Goal: Task Accomplishment & Management: Use online tool/utility

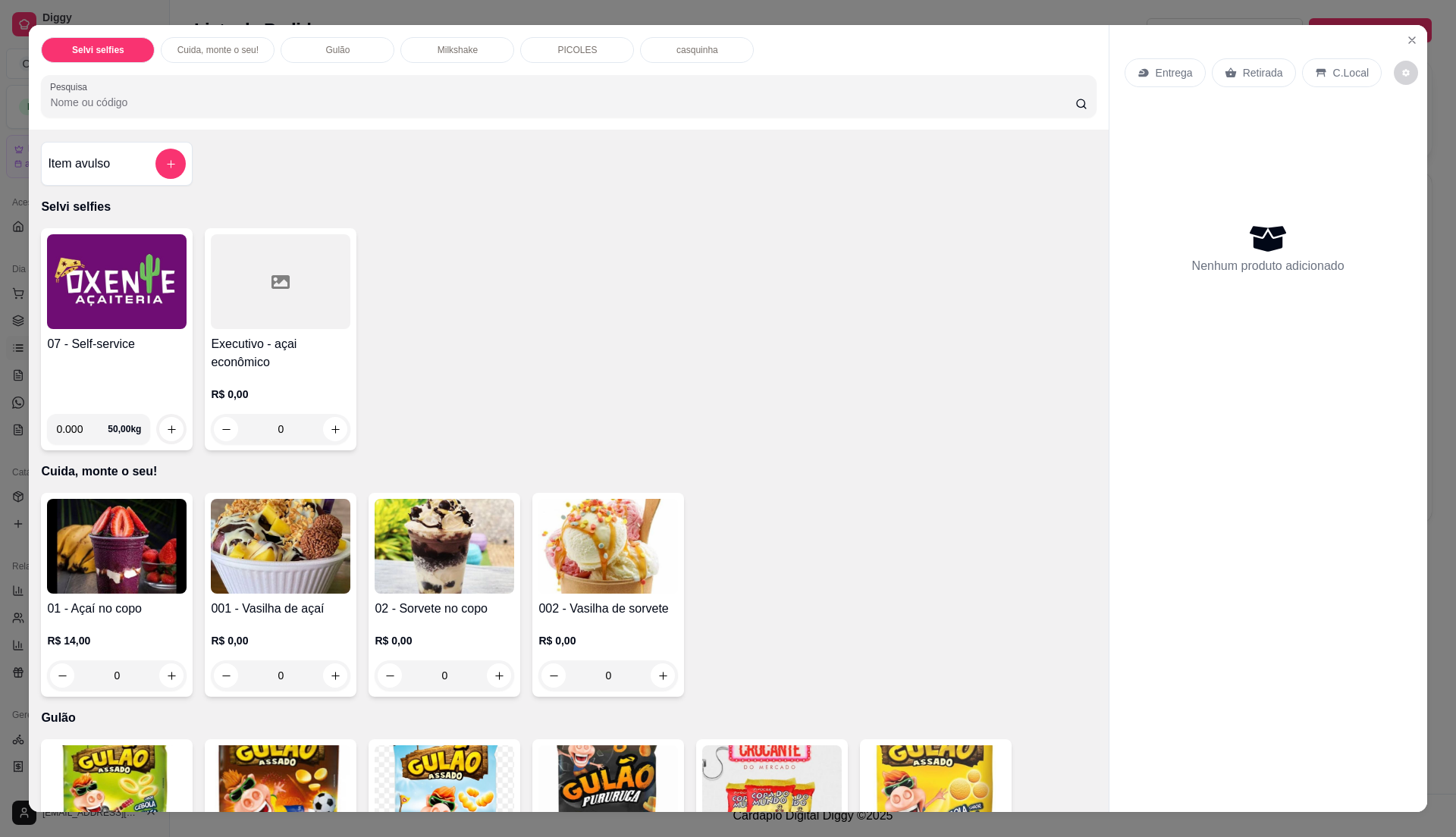
click at [103, 344] on h4 "07 - Self-service" at bounding box center [116, 345] width 139 height 18
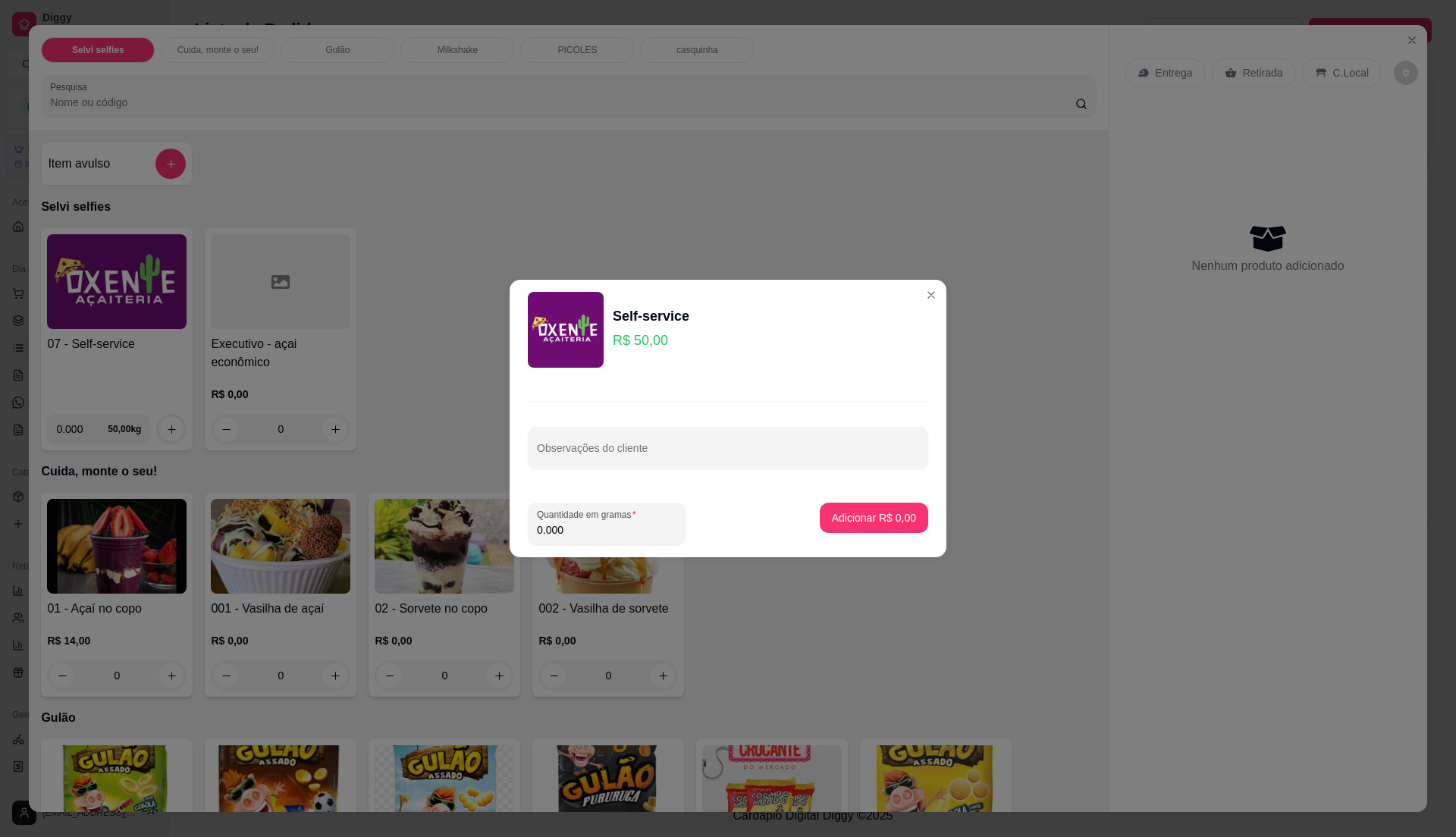
click at [583, 533] on input "0.000" at bounding box center [606, 530] width 139 height 15
click at [586, 525] on input "0" at bounding box center [606, 530] width 139 height 15
type input "0.26"
click at [864, 522] on p "Adicionar R$ 13,00" at bounding box center [871, 517] width 88 height 14
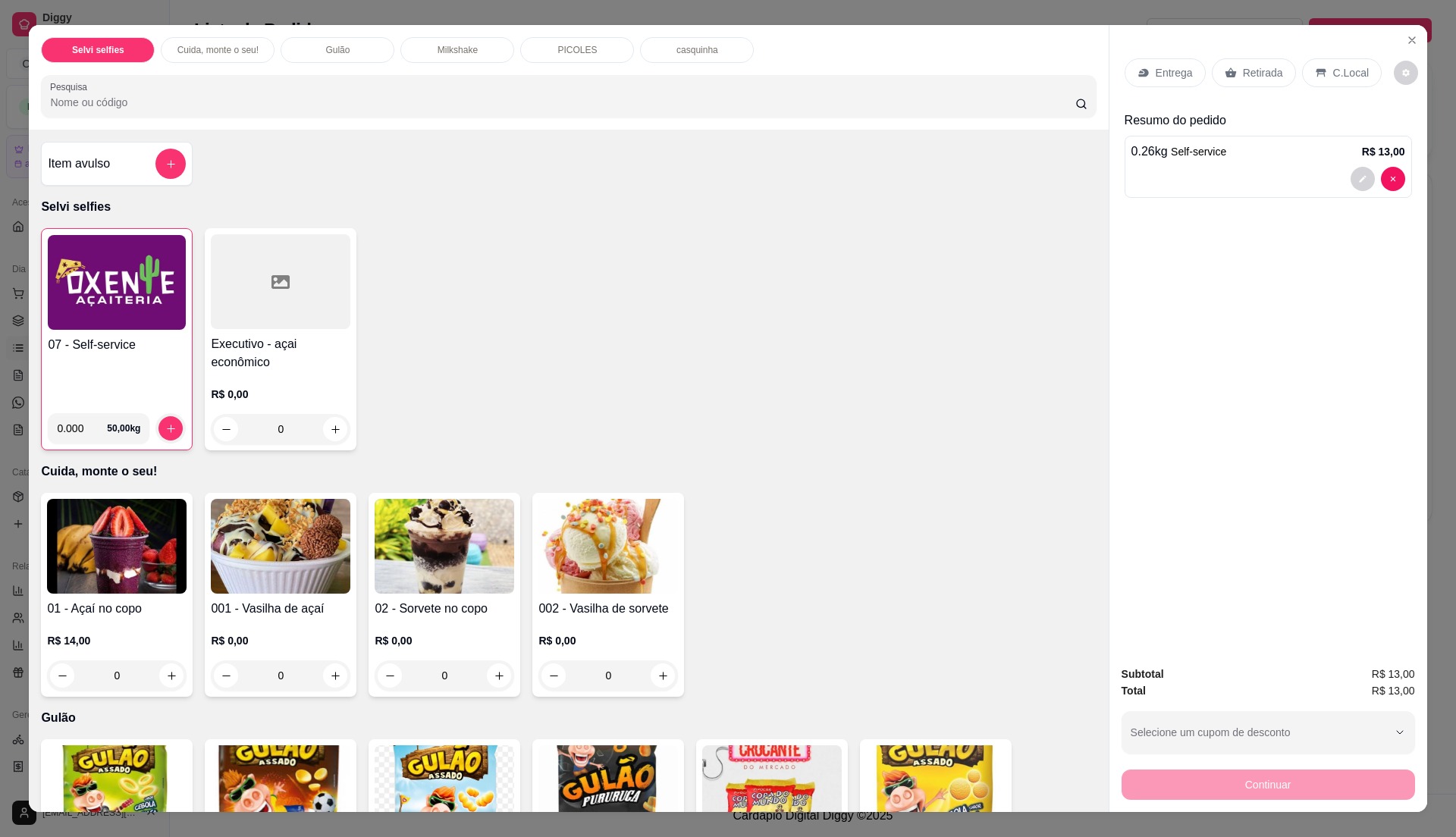
click at [1324, 59] on div "C.Local" at bounding box center [1341, 73] width 80 height 29
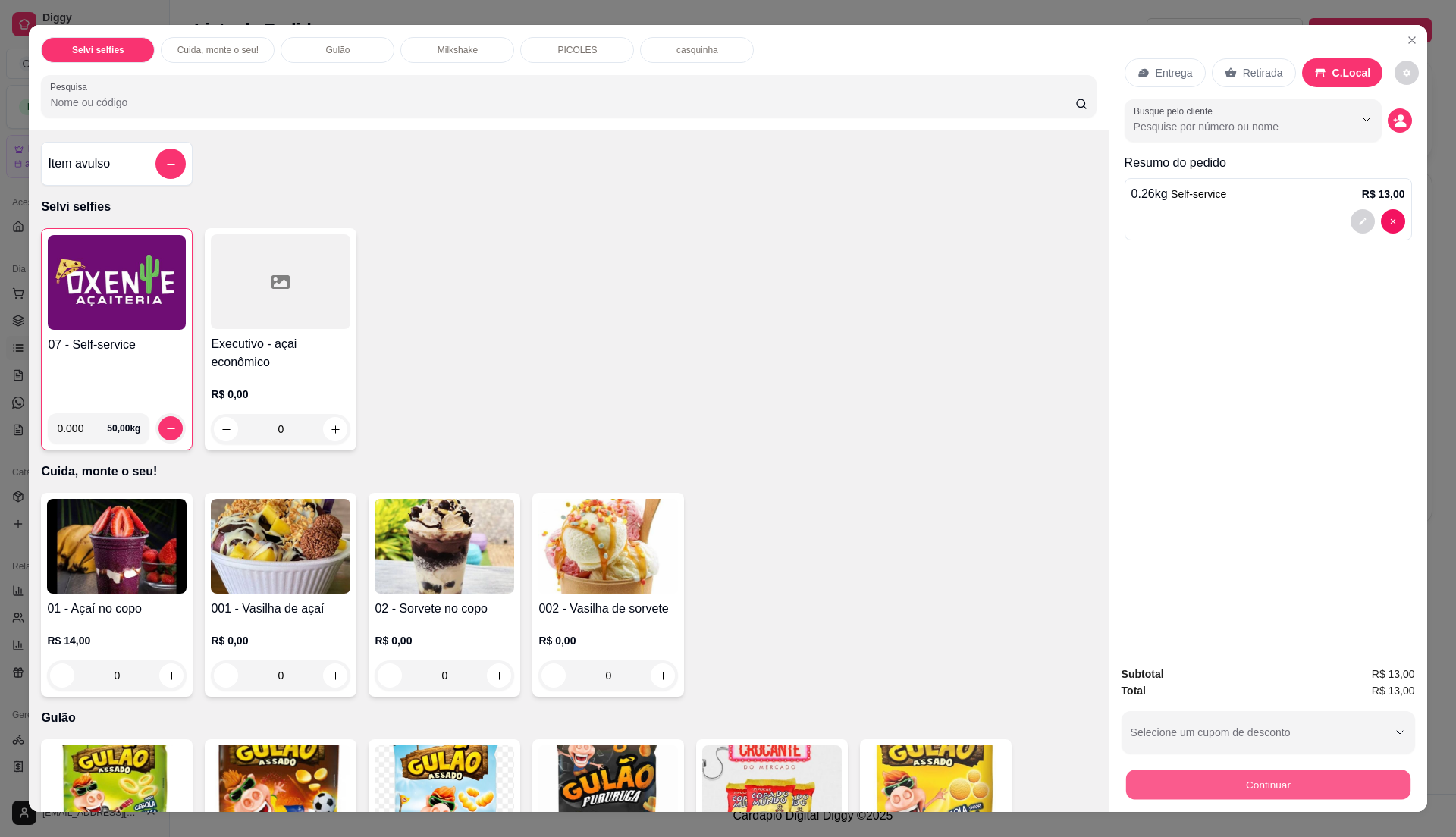
click at [1211, 775] on button "Continuar" at bounding box center [1267, 784] width 285 height 30
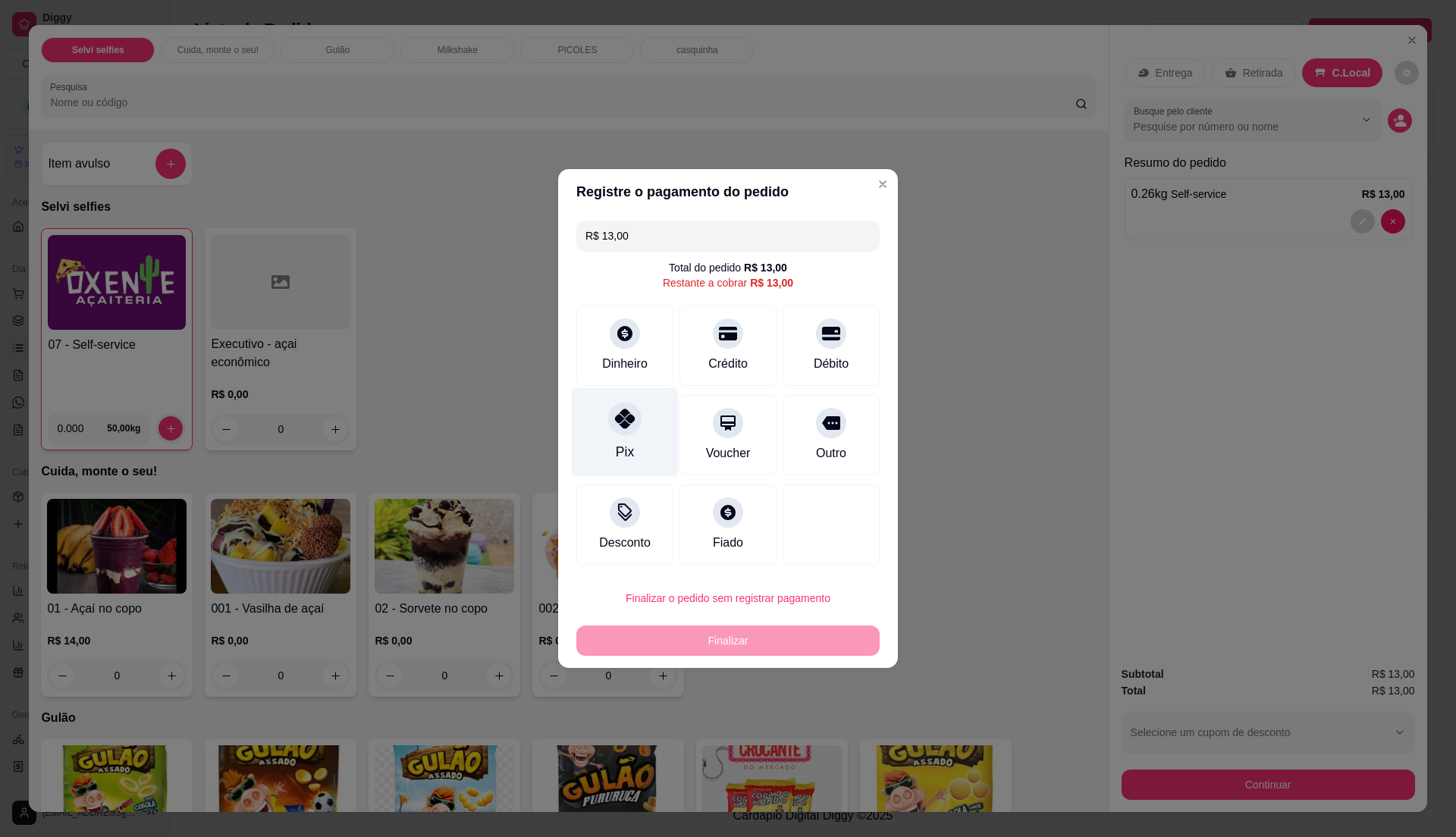
click at [597, 443] on div "Pix" at bounding box center [625, 432] width 107 height 89
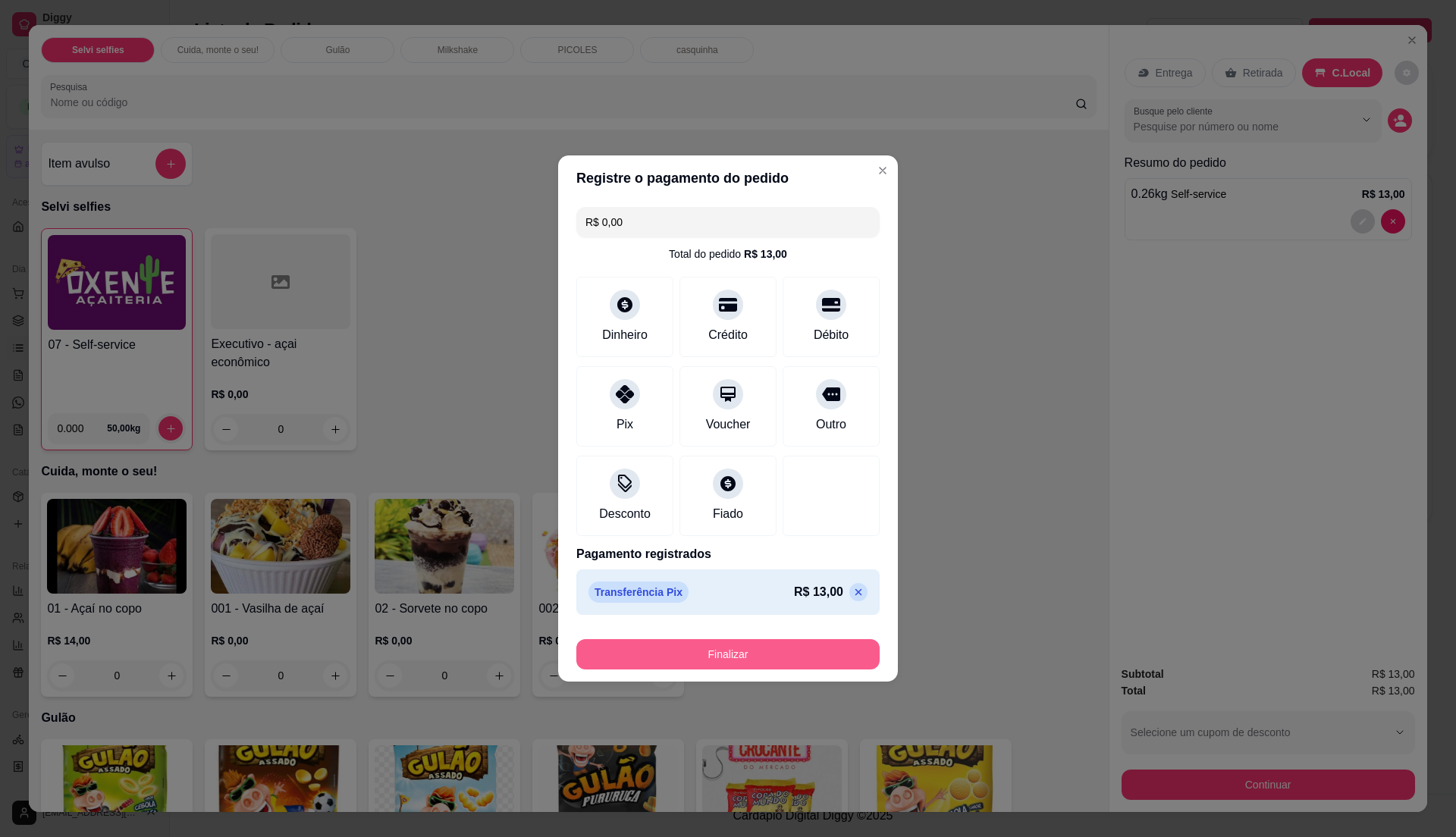
click at [734, 649] on button "Finalizar" at bounding box center [727, 654] width 304 height 30
type input "-R$ 13,00"
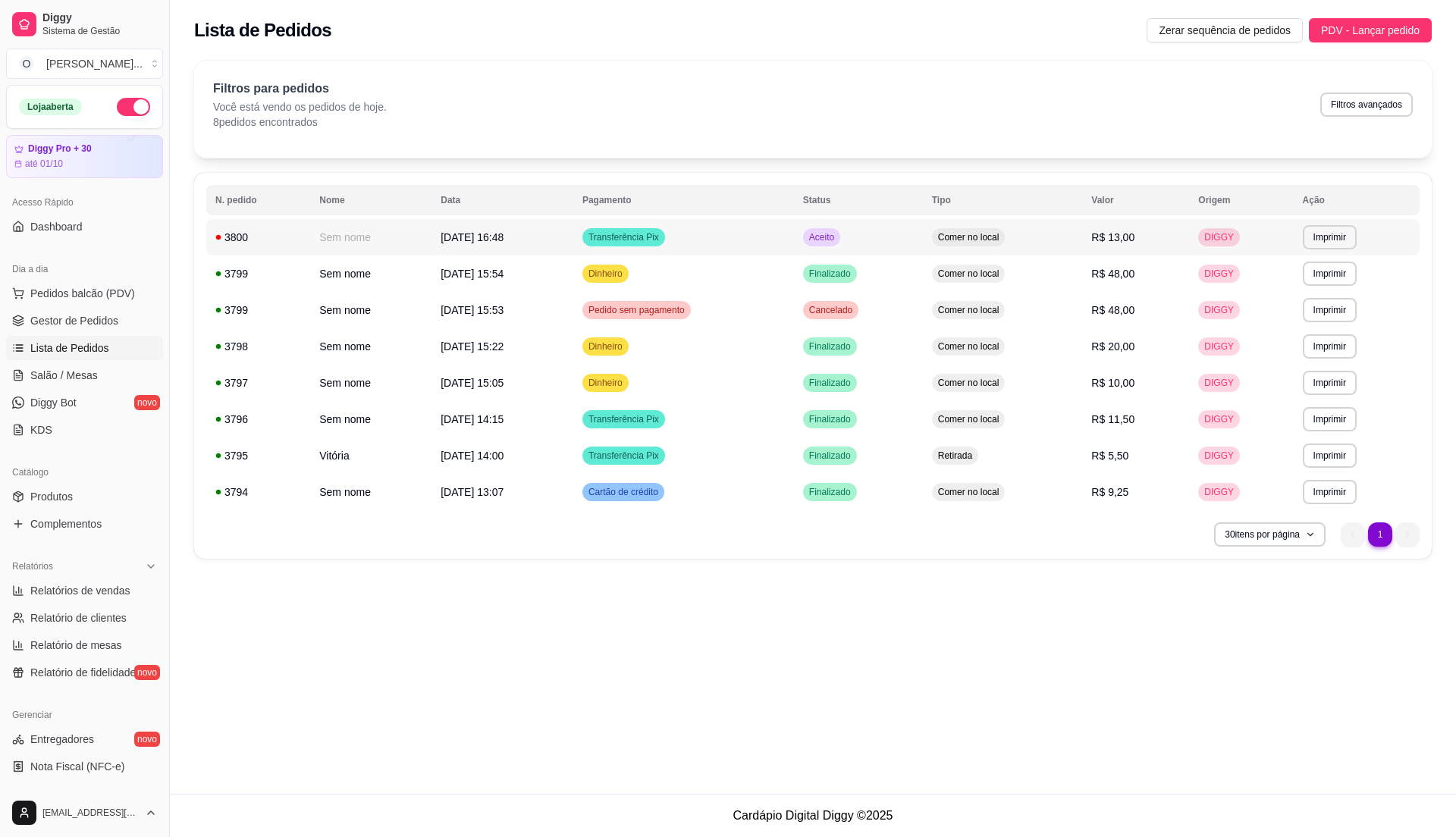
click at [911, 237] on td "Aceito" at bounding box center [857, 237] width 129 height 37
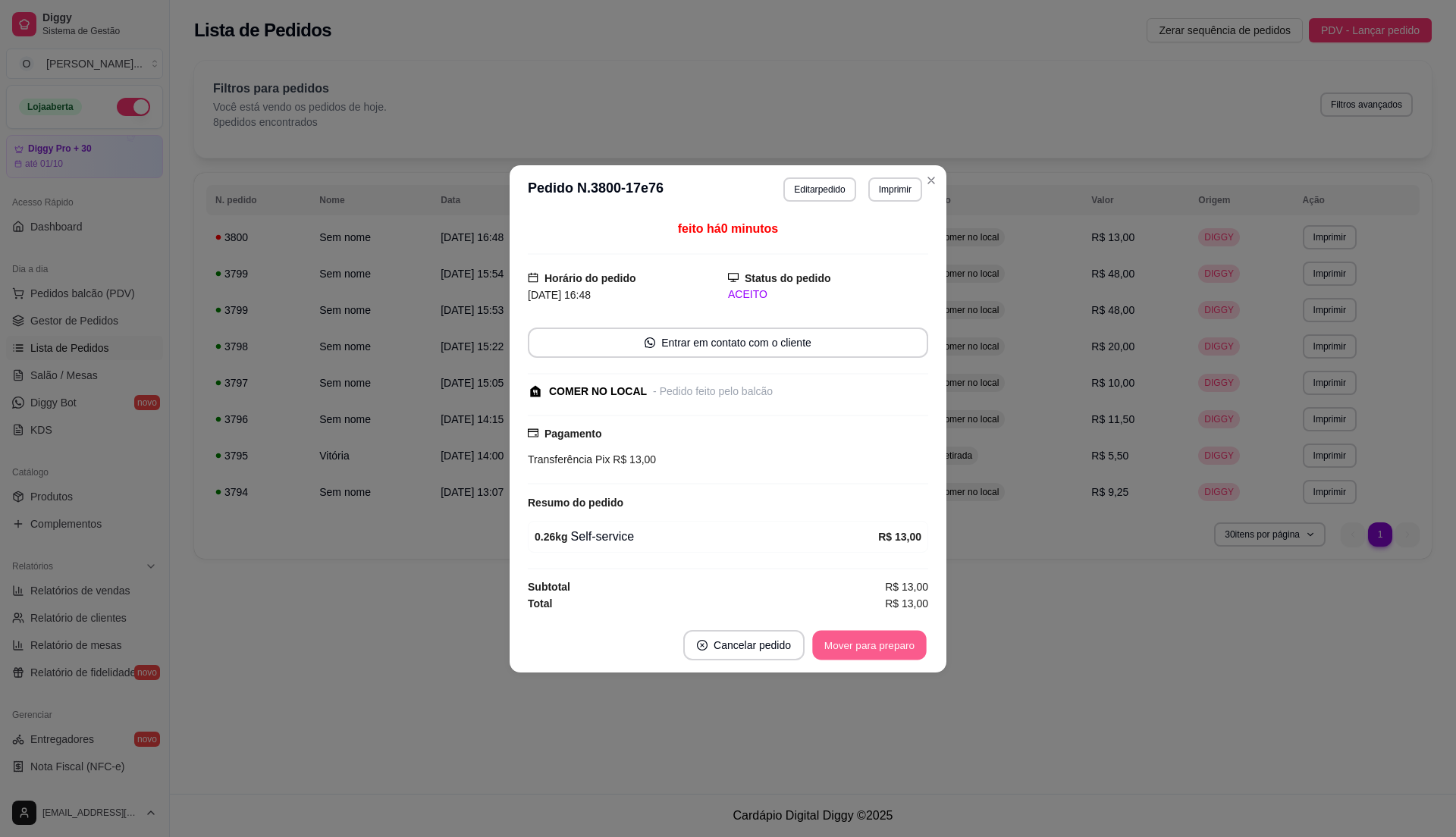
click at [825, 647] on button "Mover para preparo" at bounding box center [868, 644] width 113 height 30
click at [825, 644] on button "Mover para retirada disponível" at bounding box center [844, 644] width 162 height 30
click at [825, 644] on button "Mover para finalizado" at bounding box center [865, 644] width 122 height 30
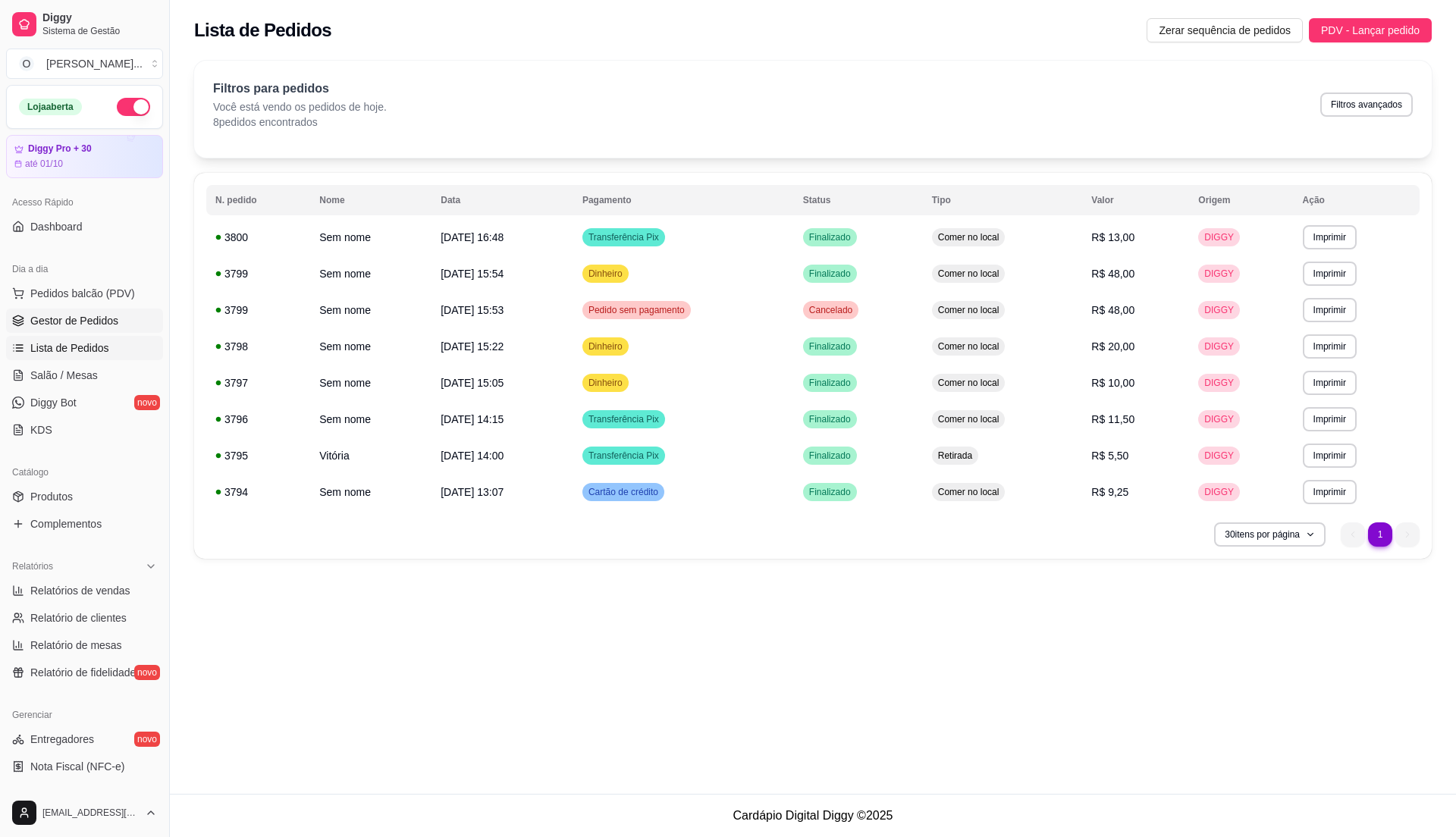
click at [93, 329] on span "Gestor de Pedidos" at bounding box center [75, 321] width 88 height 15
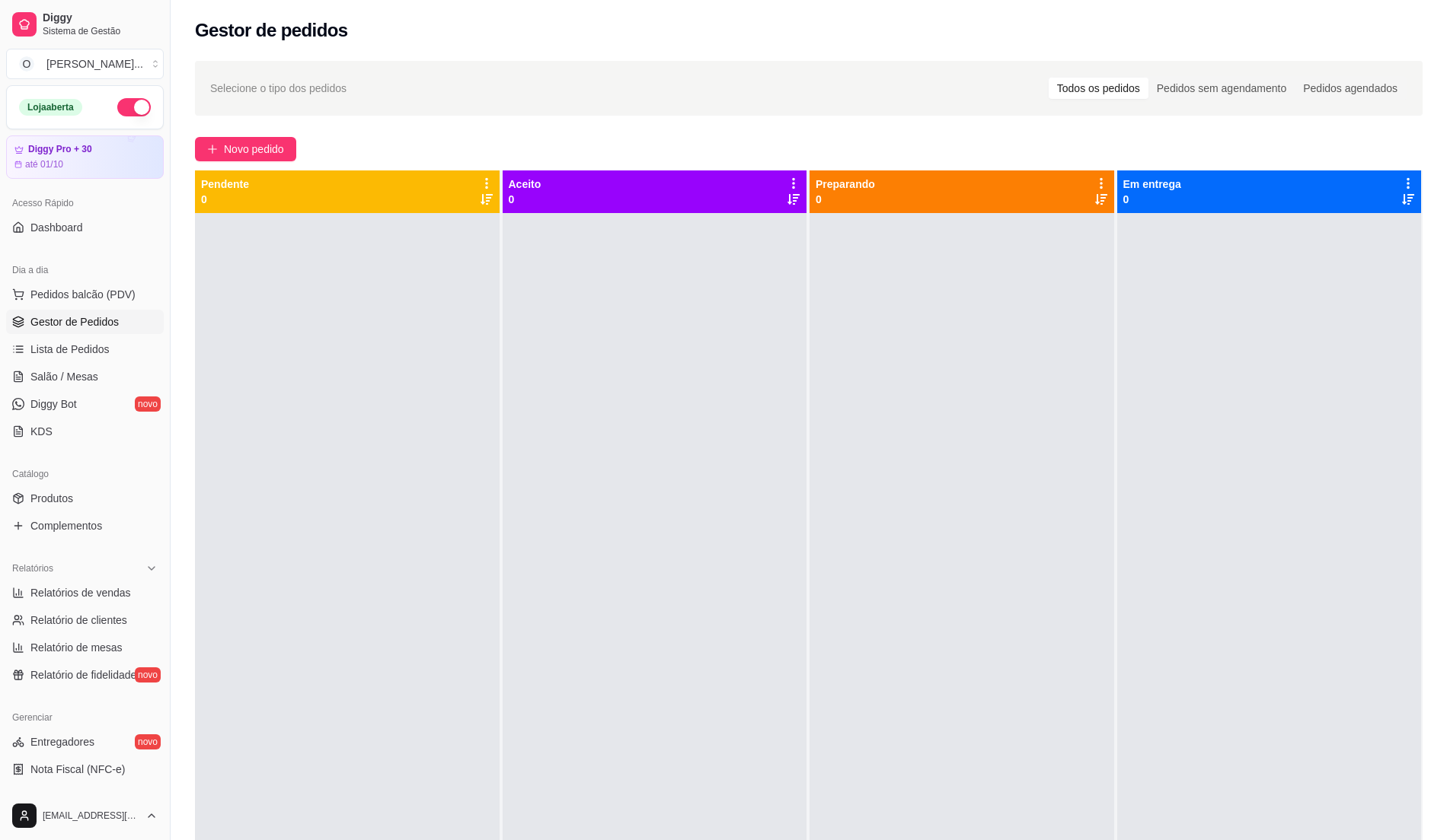
click at [760, 464] on div at bounding box center [655, 633] width 305 height 840
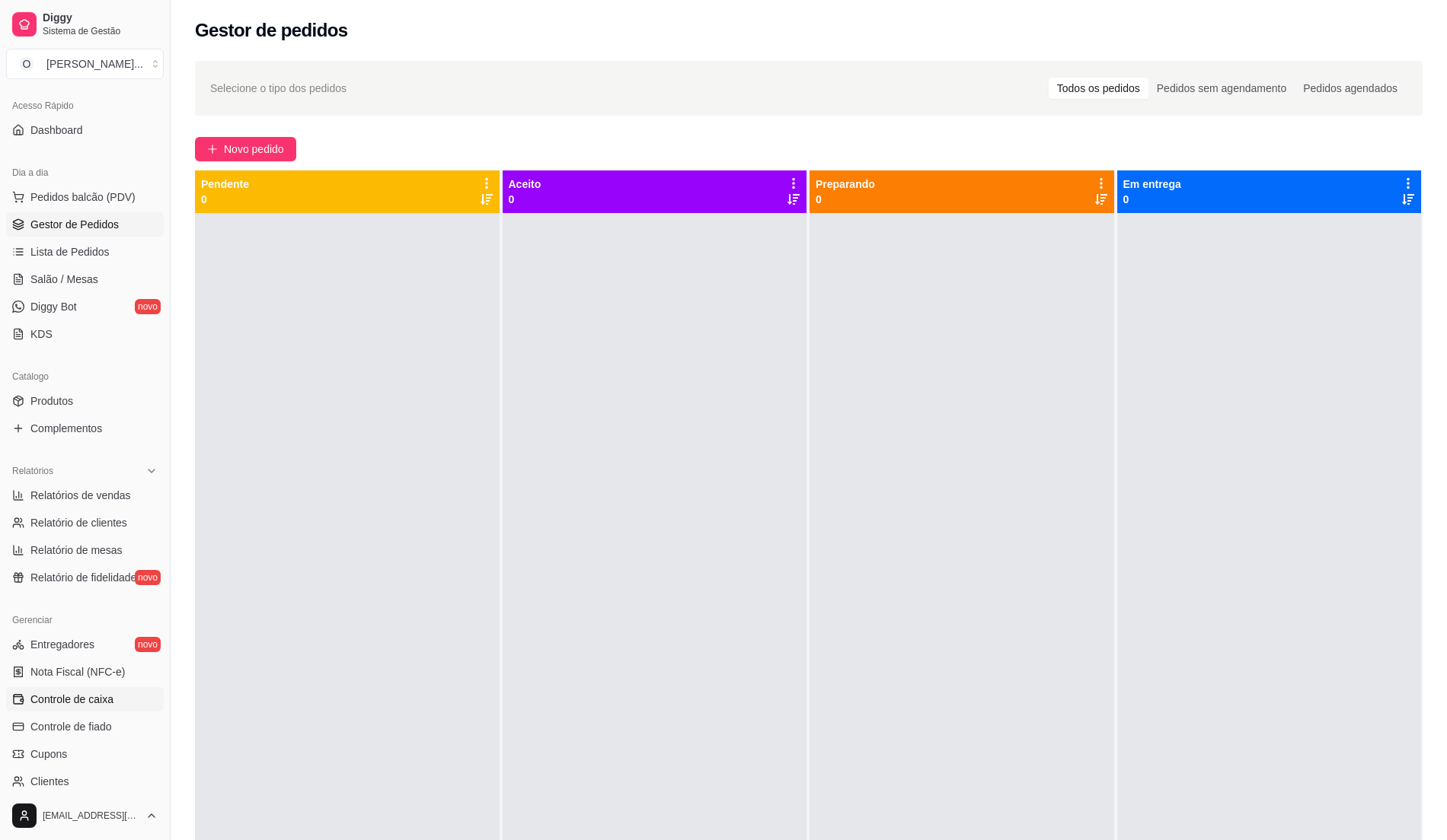
scroll to position [256, 0]
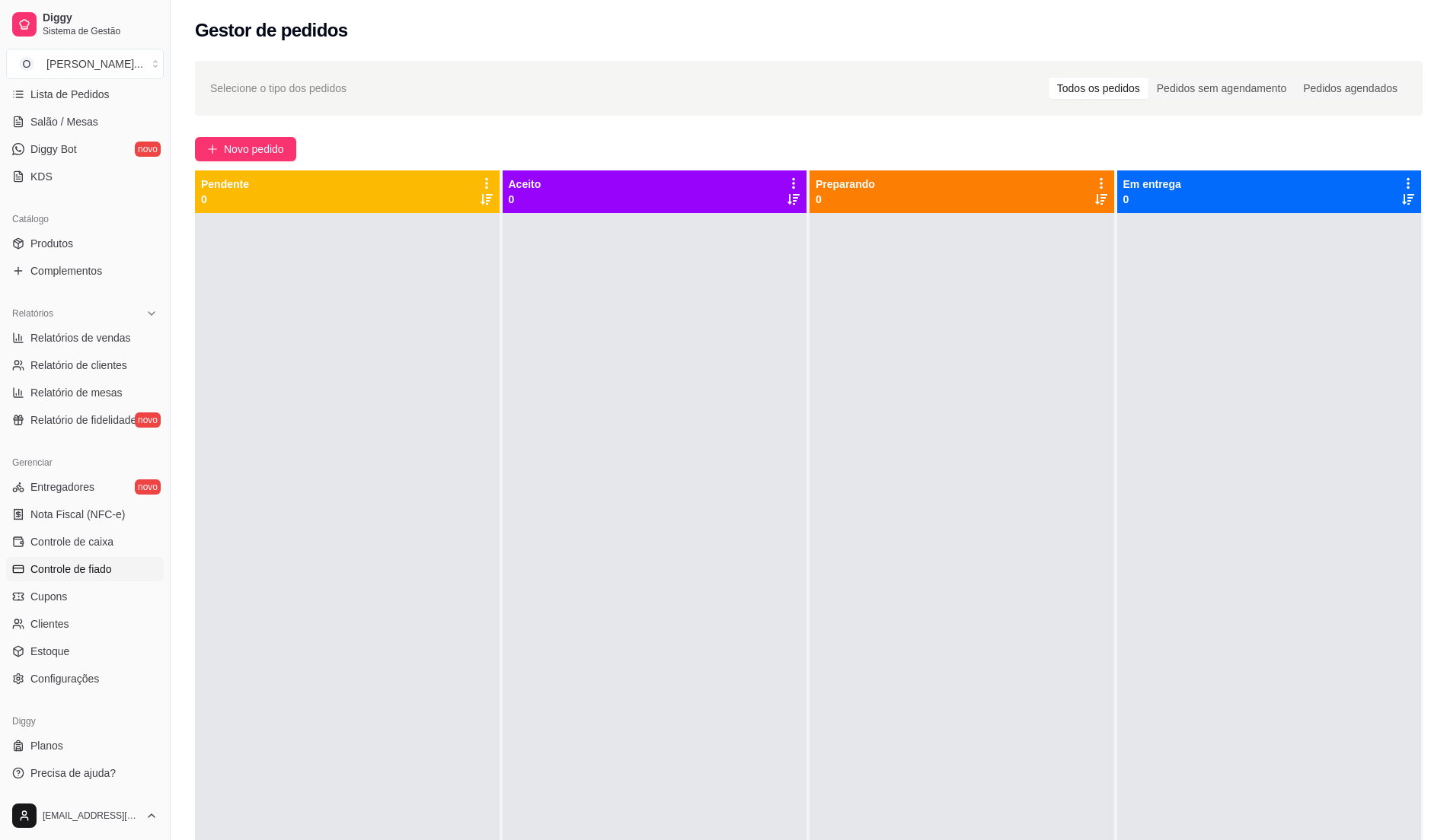
click at [113, 567] on link "Controle de fiado" at bounding box center [85, 570] width 157 height 24
click at [112, 567] on span "Controle de fiado" at bounding box center [71, 570] width 82 height 15
click at [49, 567] on span "Controle de fiado" at bounding box center [71, 570] width 82 height 15
click at [92, 561] on link "Controle de fiado" at bounding box center [85, 570] width 157 height 24
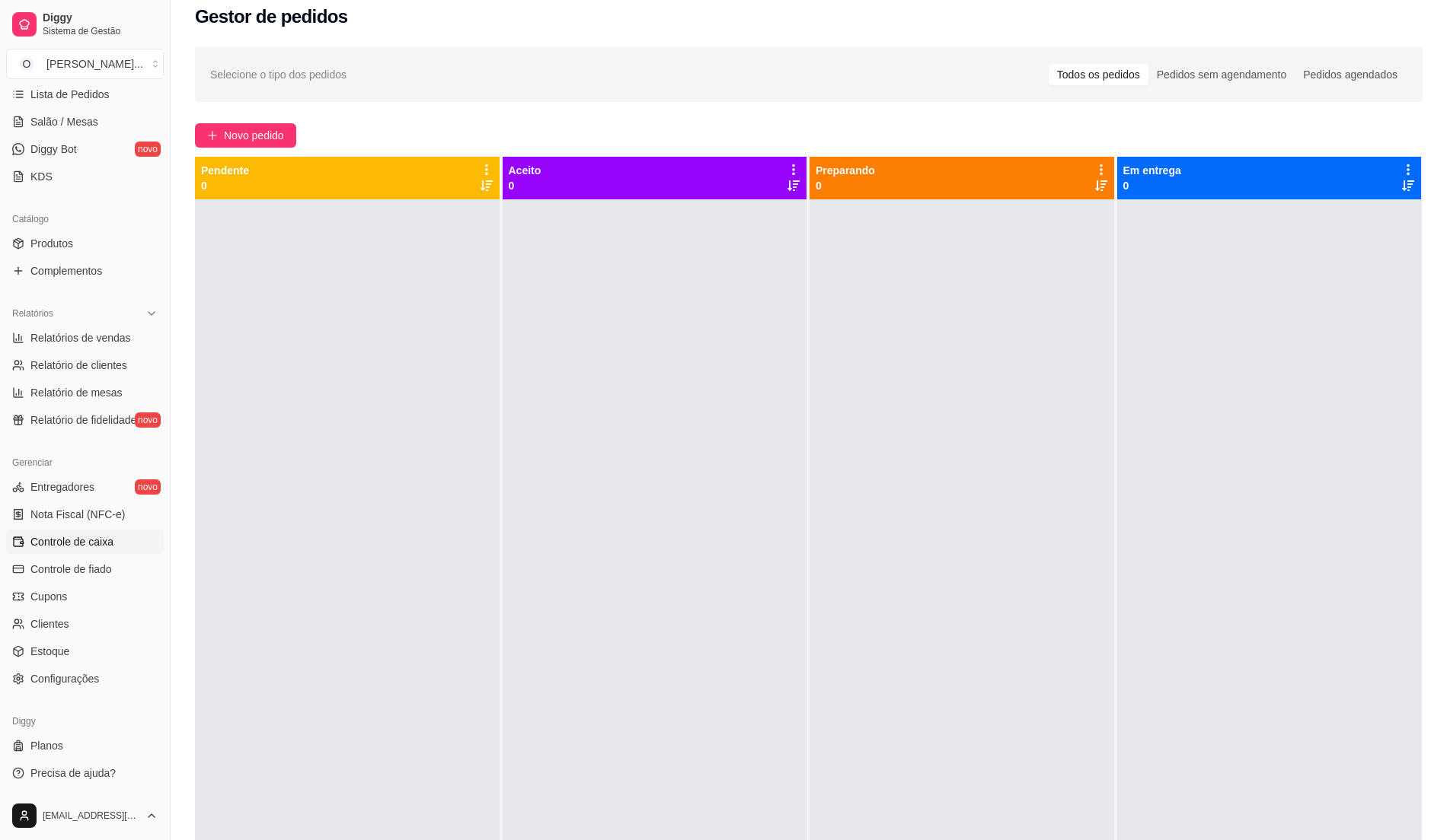
scroll to position [0, 0]
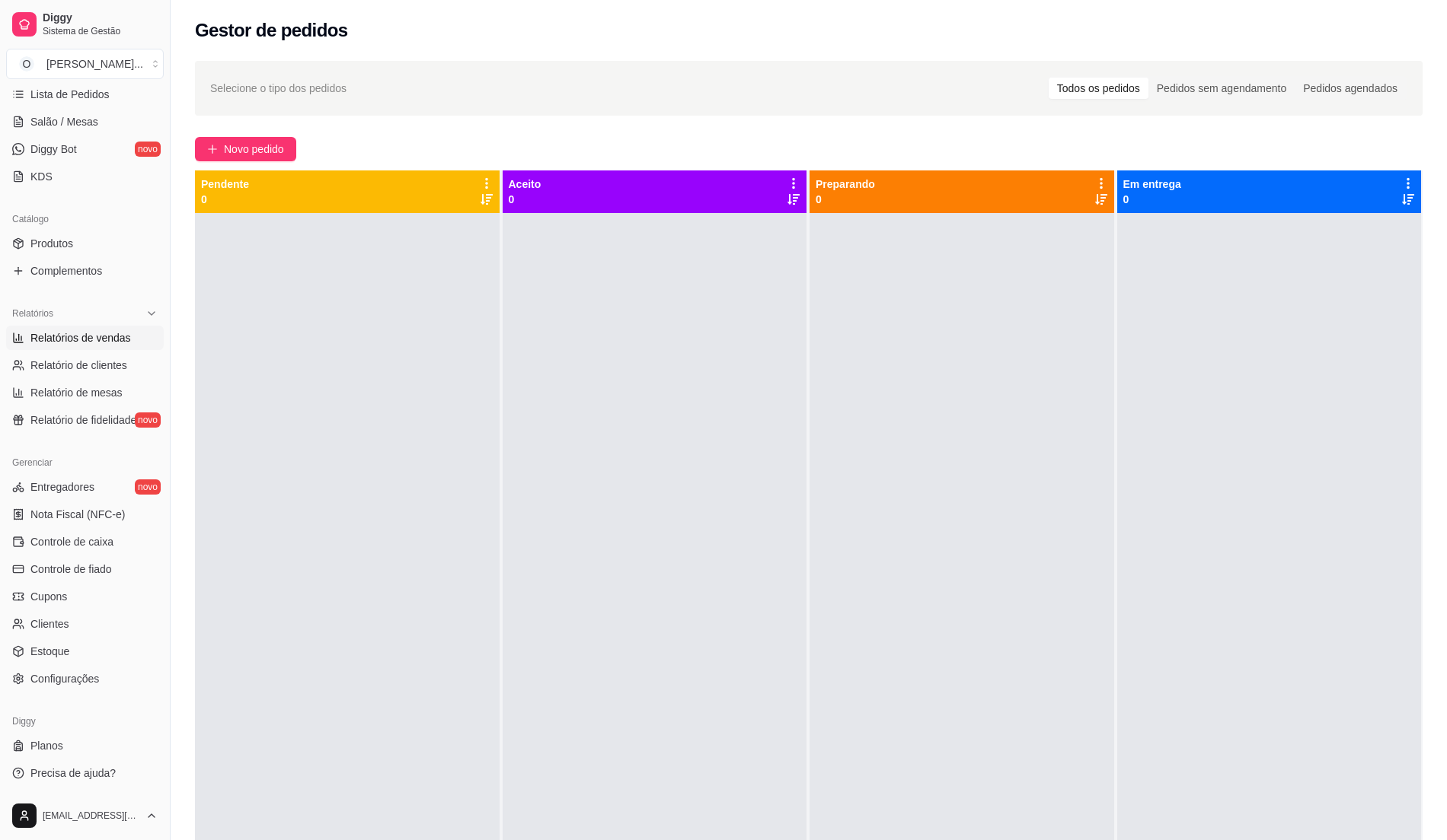
click at [121, 336] on span "Relatórios de vendas" at bounding box center [81, 338] width 101 height 15
